Goal: Task Accomplishment & Management: Manage account settings

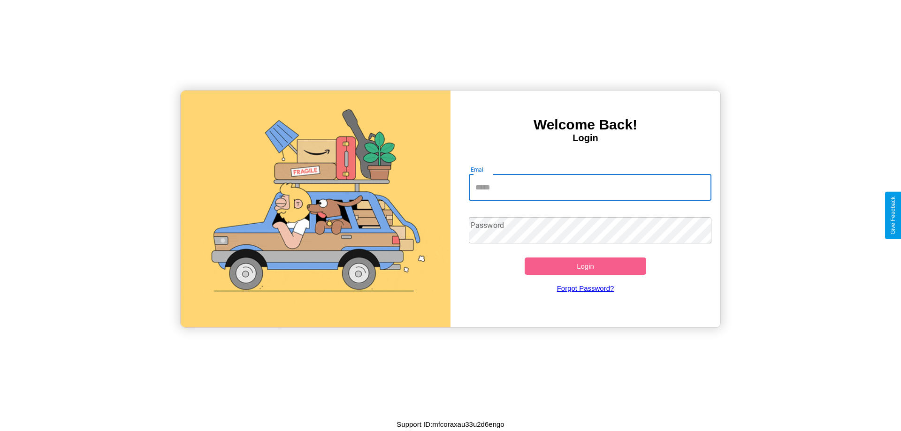
click at [590, 187] on input "Email" at bounding box center [590, 188] width 243 height 26
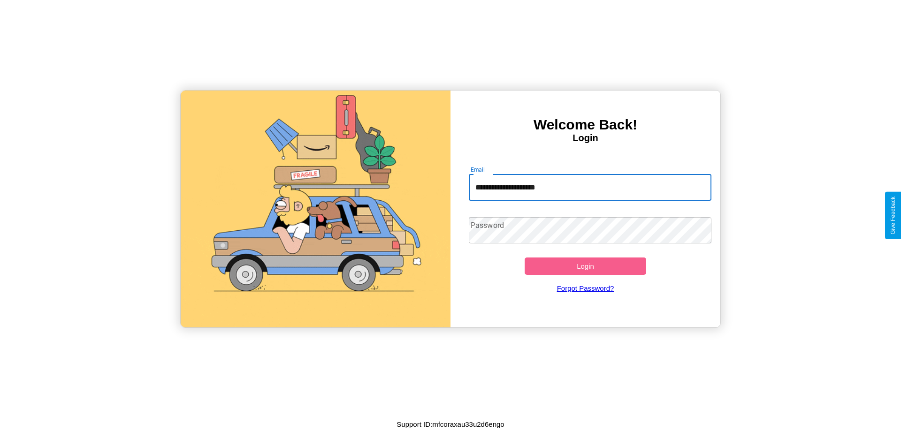
type input "**********"
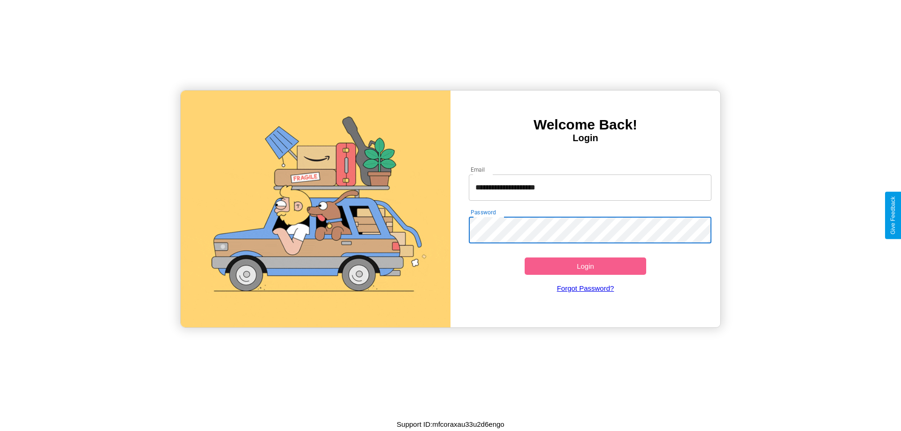
click at [585, 266] on button "Login" at bounding box center [586, 266] width 122 height 17
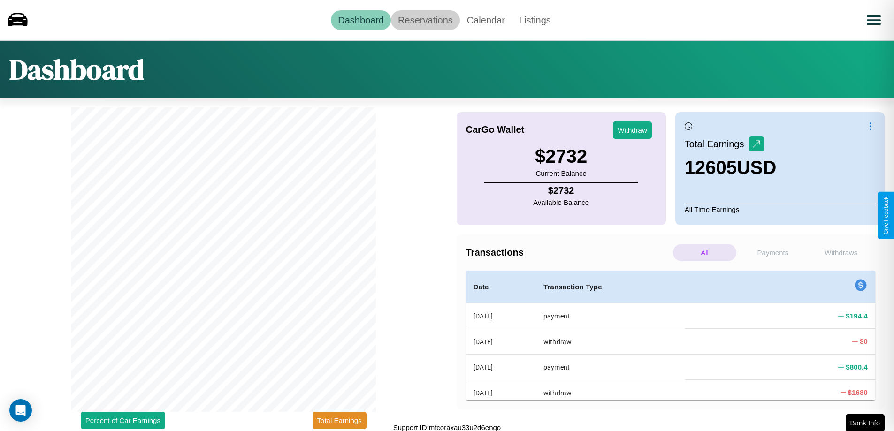
click at [425, 20] on link "Reservations" at bounding box center [425, 20] width 69 height 20
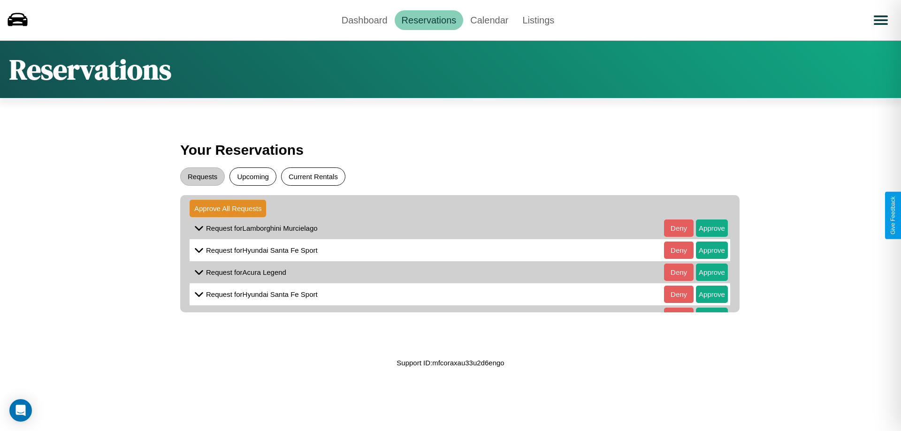
click at [313, 176] on button "Current Rentals" at bounding box center [313, 177] width 64 height 18
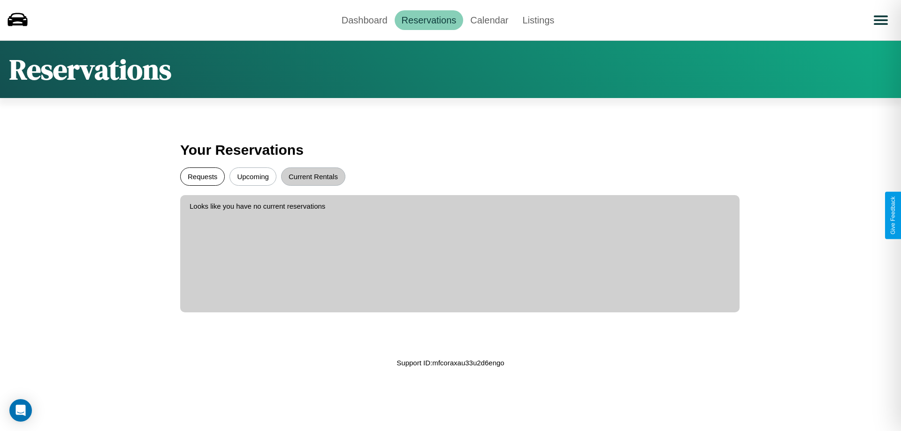
click at [202, 176] on button "Requests" at bounding box center [202, 177] width 45 height 18
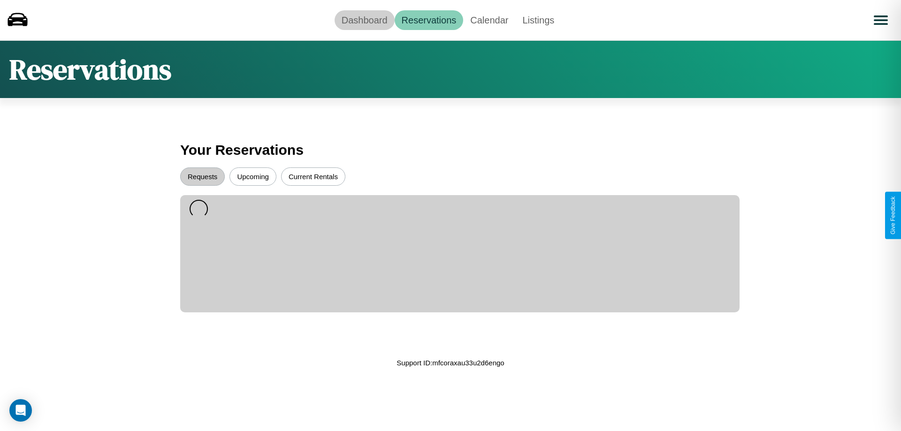
click at [364, 20] on link "Dashboard" at bounding box center [365, 20] width 60 height 20
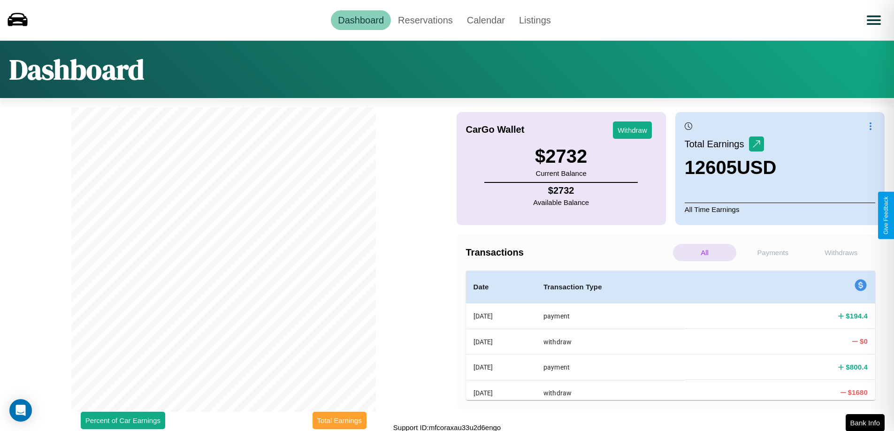
click at [339, 421] on button "Total Earnings" at bounding box center [340, 420] width 54 height 17
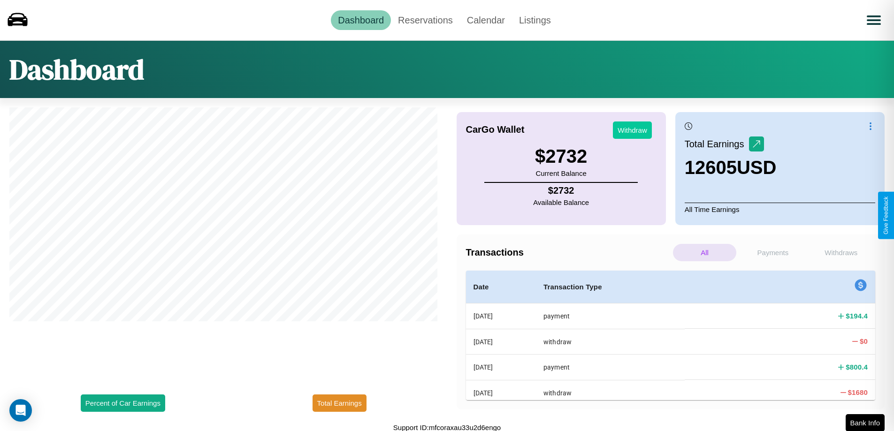
click at [632, 130] on button "Withdraw" at bounding box center [632, 130] width 39 height 17
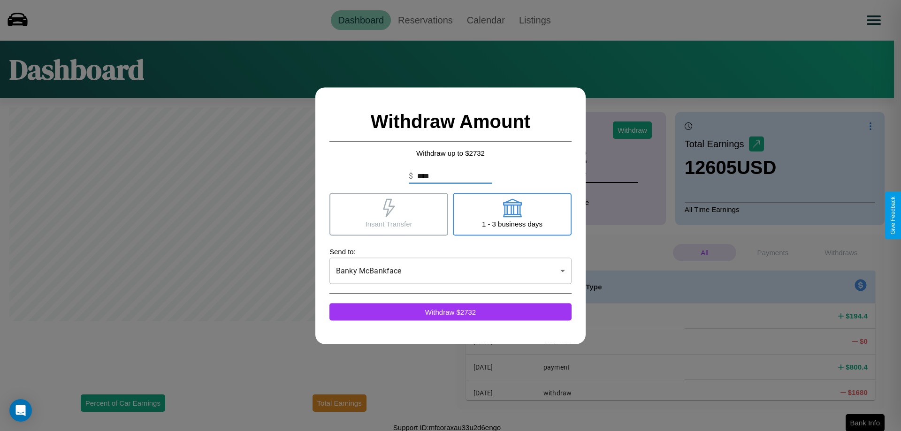
click at [389, 214] on icon at bounding box center [389, 208] width 12 height 19
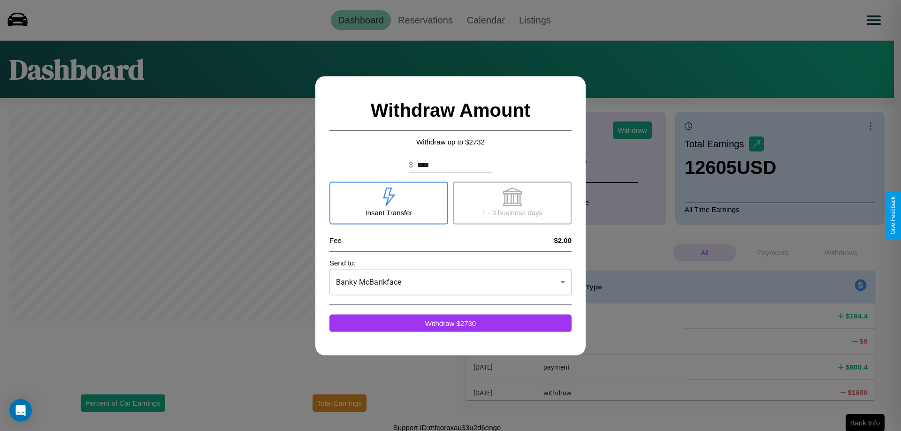
click at [512, 203] on icon at bounding box center [512, 196] width 19 height 19
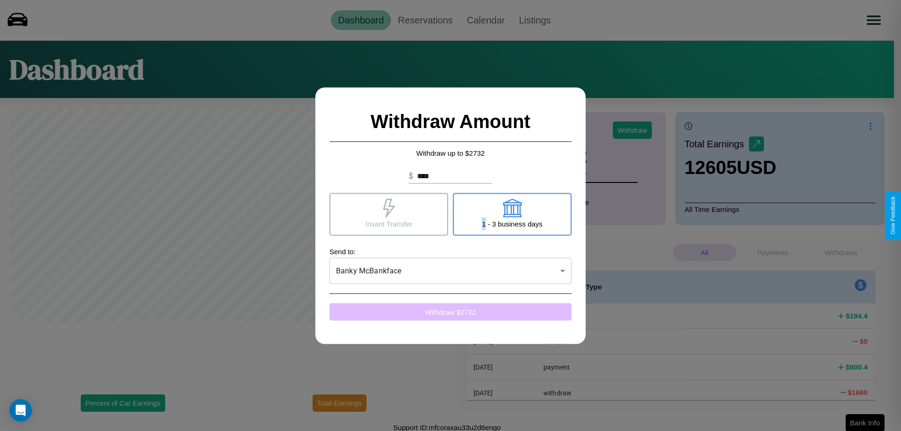
click at [451, 312] on button "Withdraw $ 2732" at bounding box center [450, 311] width 242 height 17
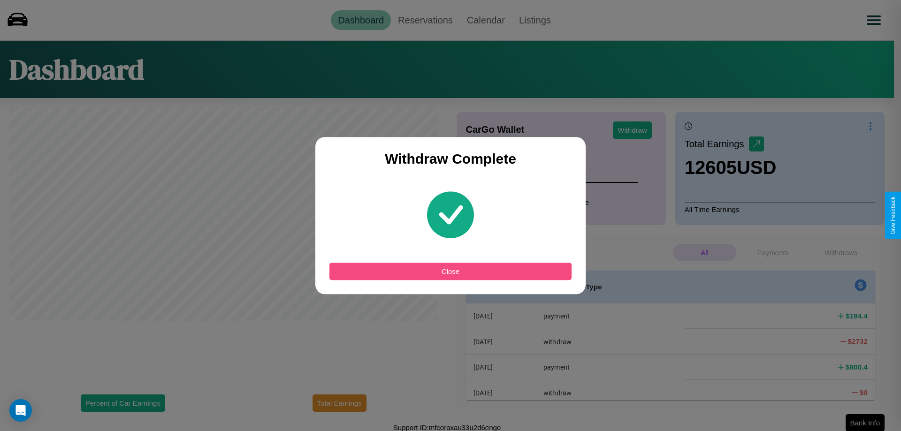
click at [451, 271] on button "Close" at bounding box center [450, 271] width 242 height 17
